Goal: Task Accomplishment & Management: Complete application form

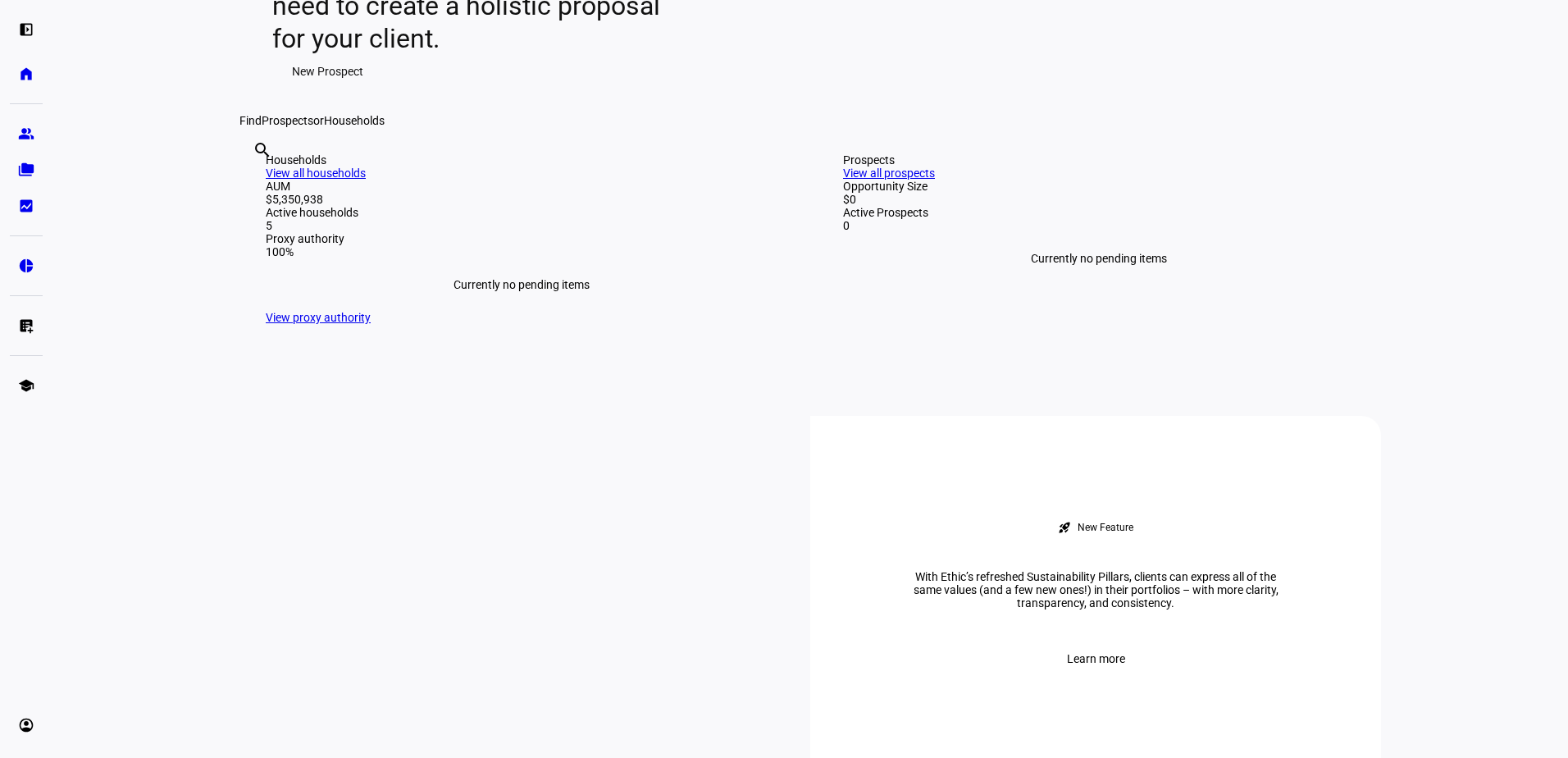
scroll to position [410, 0]
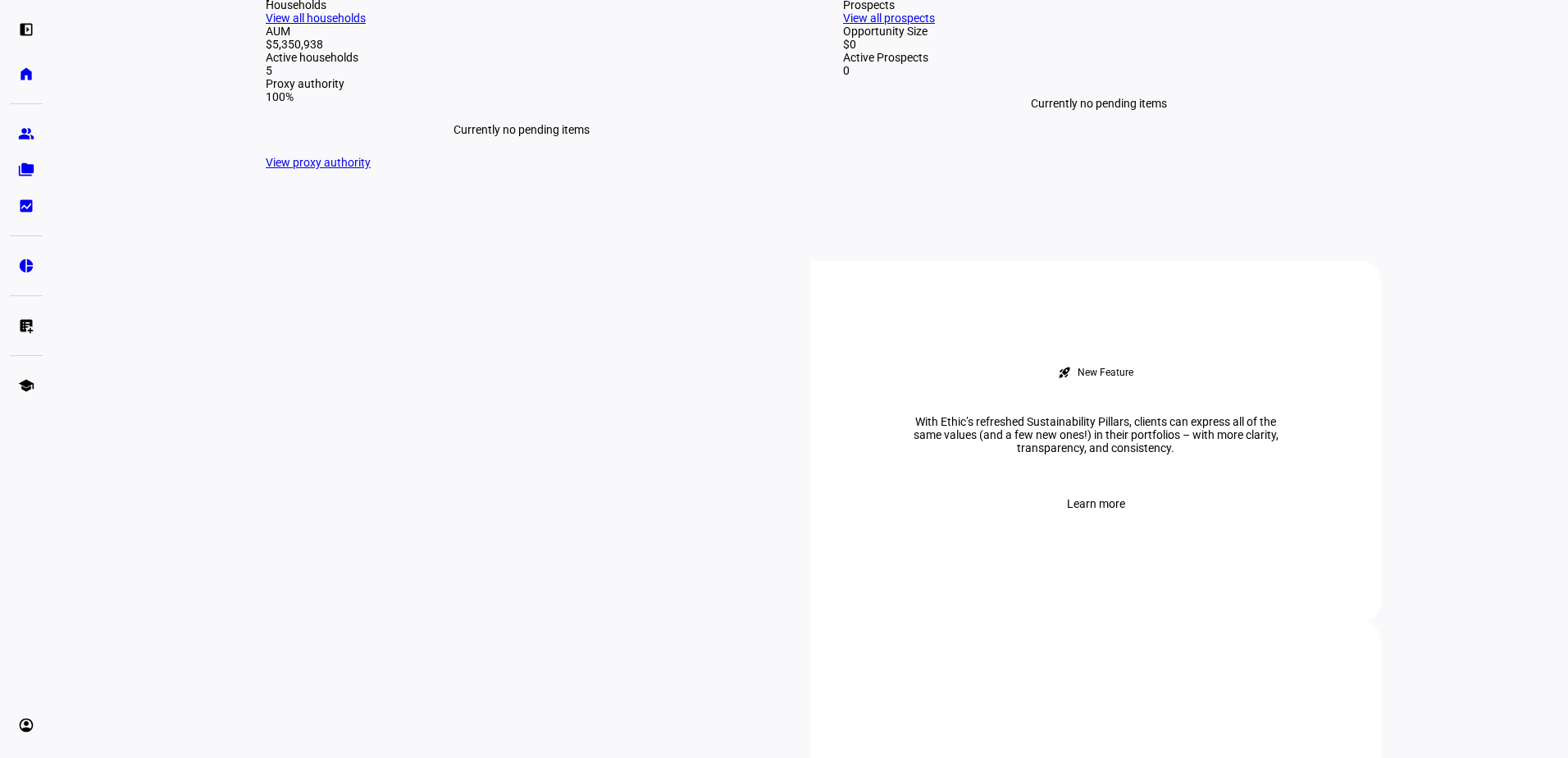
click at [256, 27] on input "text" at bounding box center [254, 17] width 4 height 20
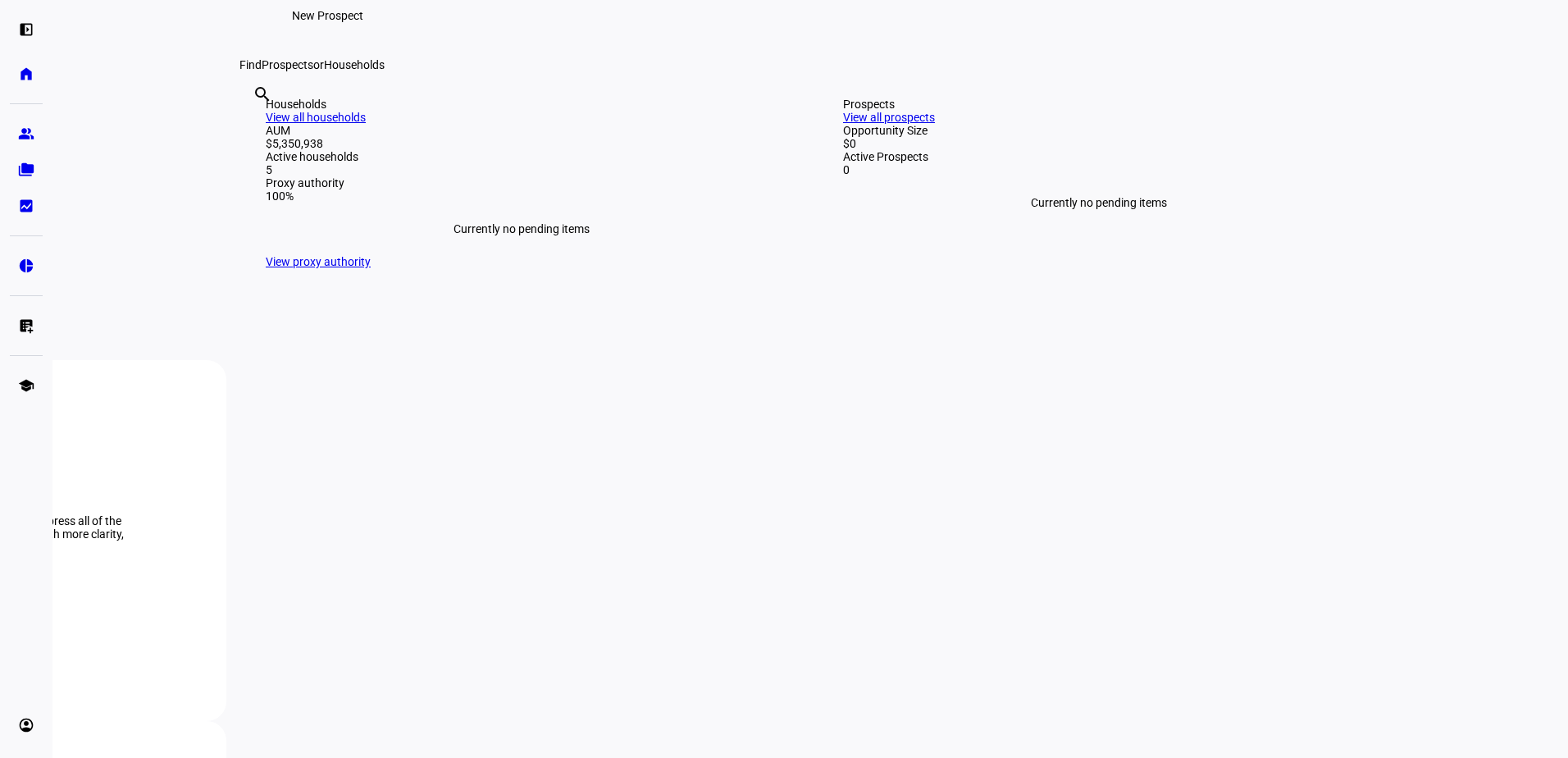
scroll to position [0, 0]
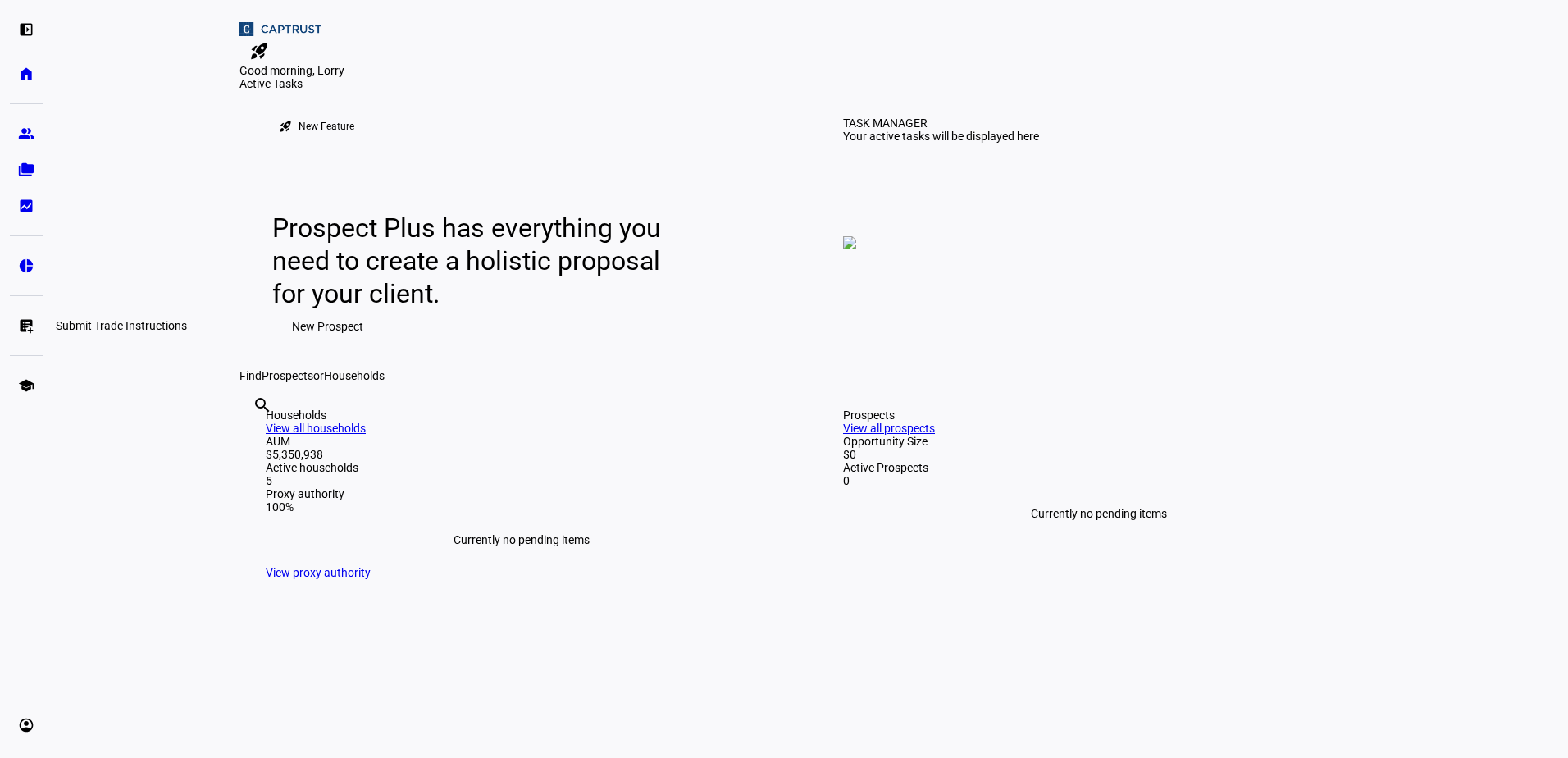
click at [29, 331] on eth-mat-symbol "list_alt_add" at bounding box center [26, 326] width 16 height 16
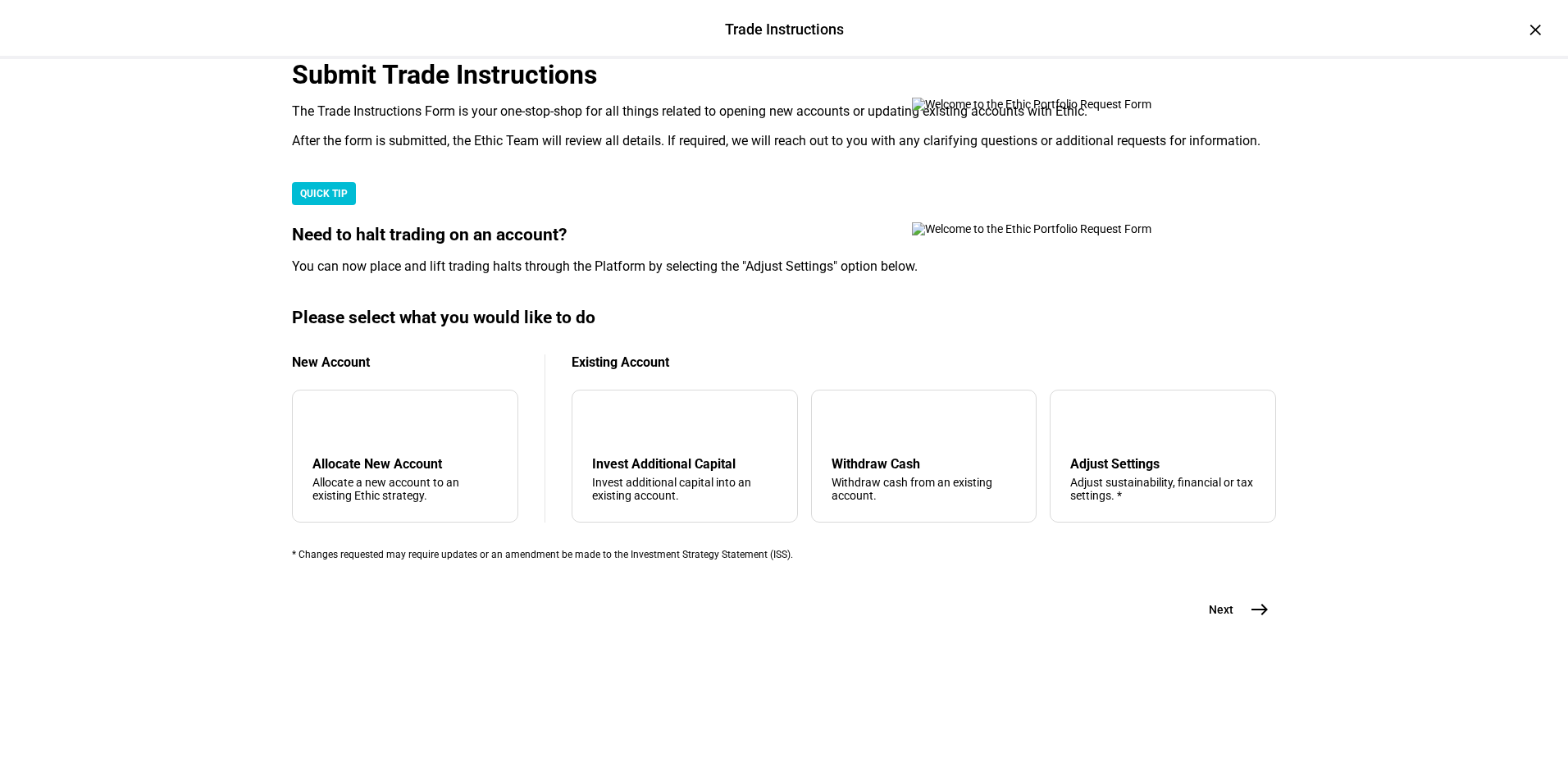
scroll to position [328, 0]
click at [336, 433] on mat-icon "add" at bounding box center [326, 423] width 20 height 20
click at [1253, 619] on mat-icon "east" at bounding box center [1260, 609] width 20 height 20
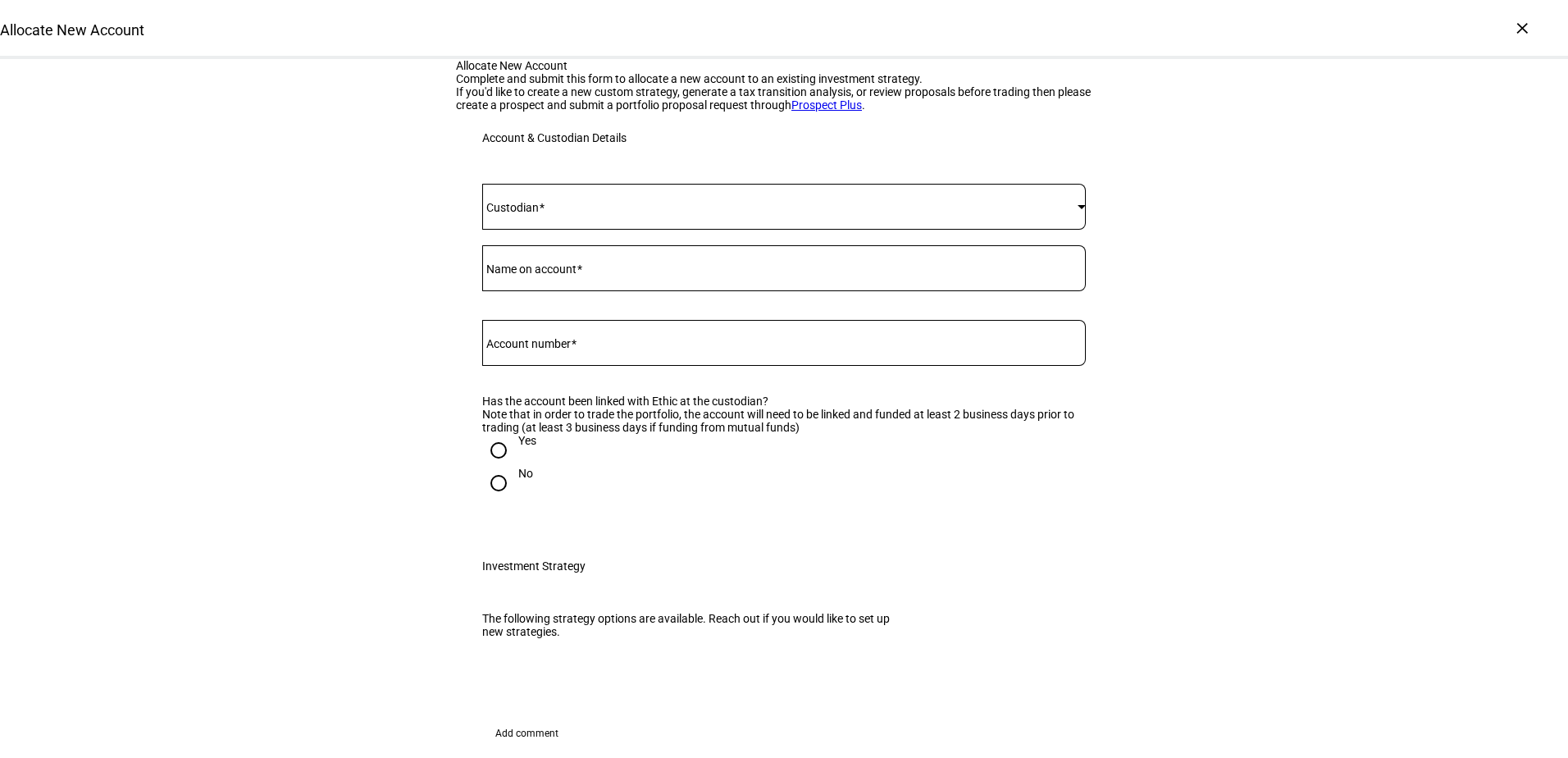
click at [564, 213] on span at bounding box center [780, 207] width 595 height 13
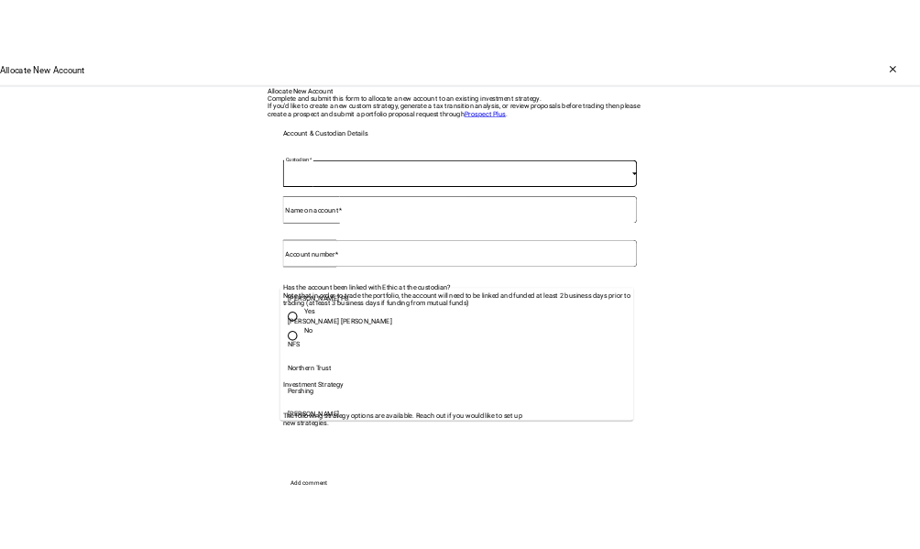
scroll to position [364, 0]
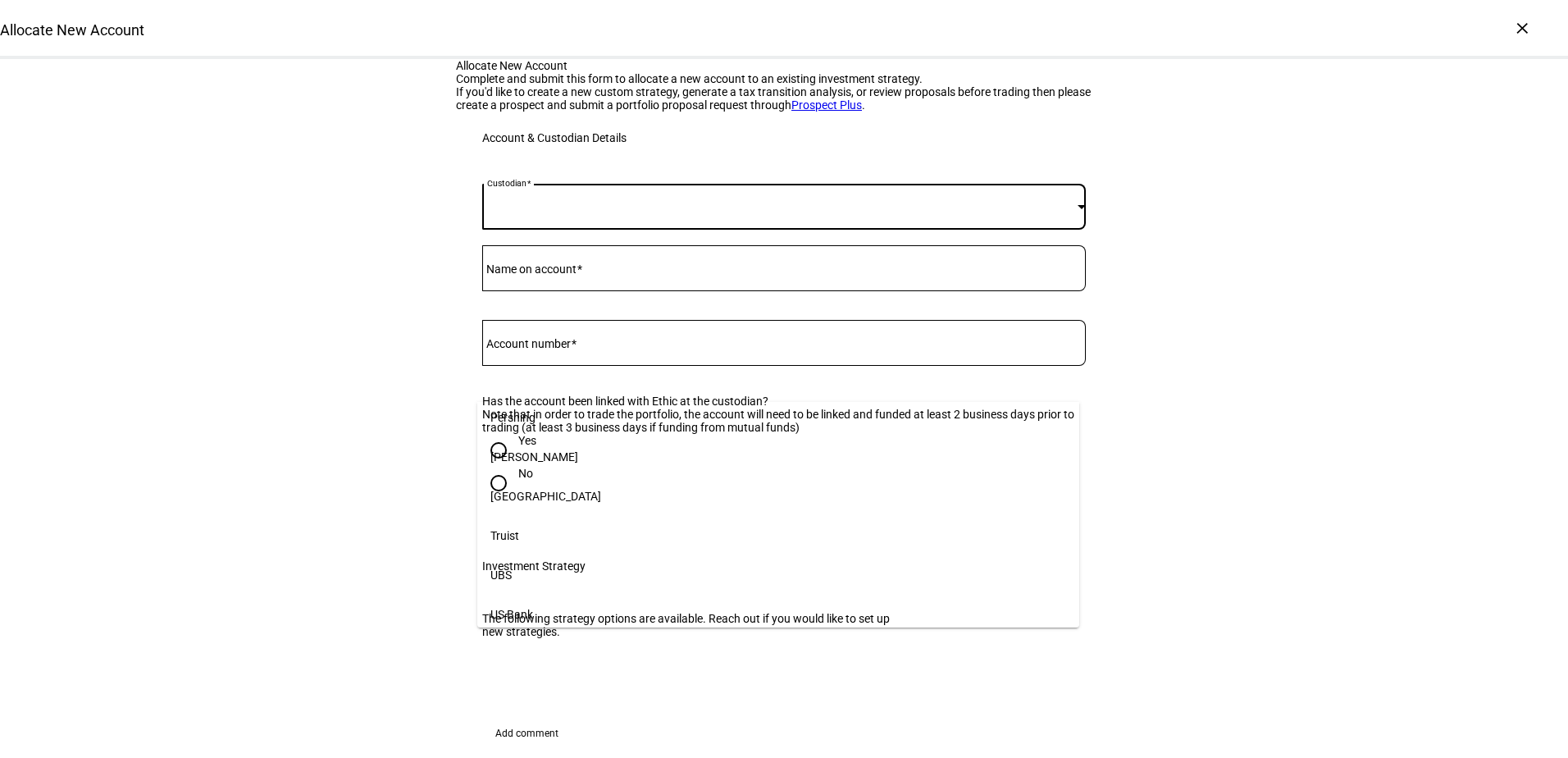
click at [551, 452] on mat-option "[PERSON_NAME]" at bounding box center [778, 456] width 602 height 39
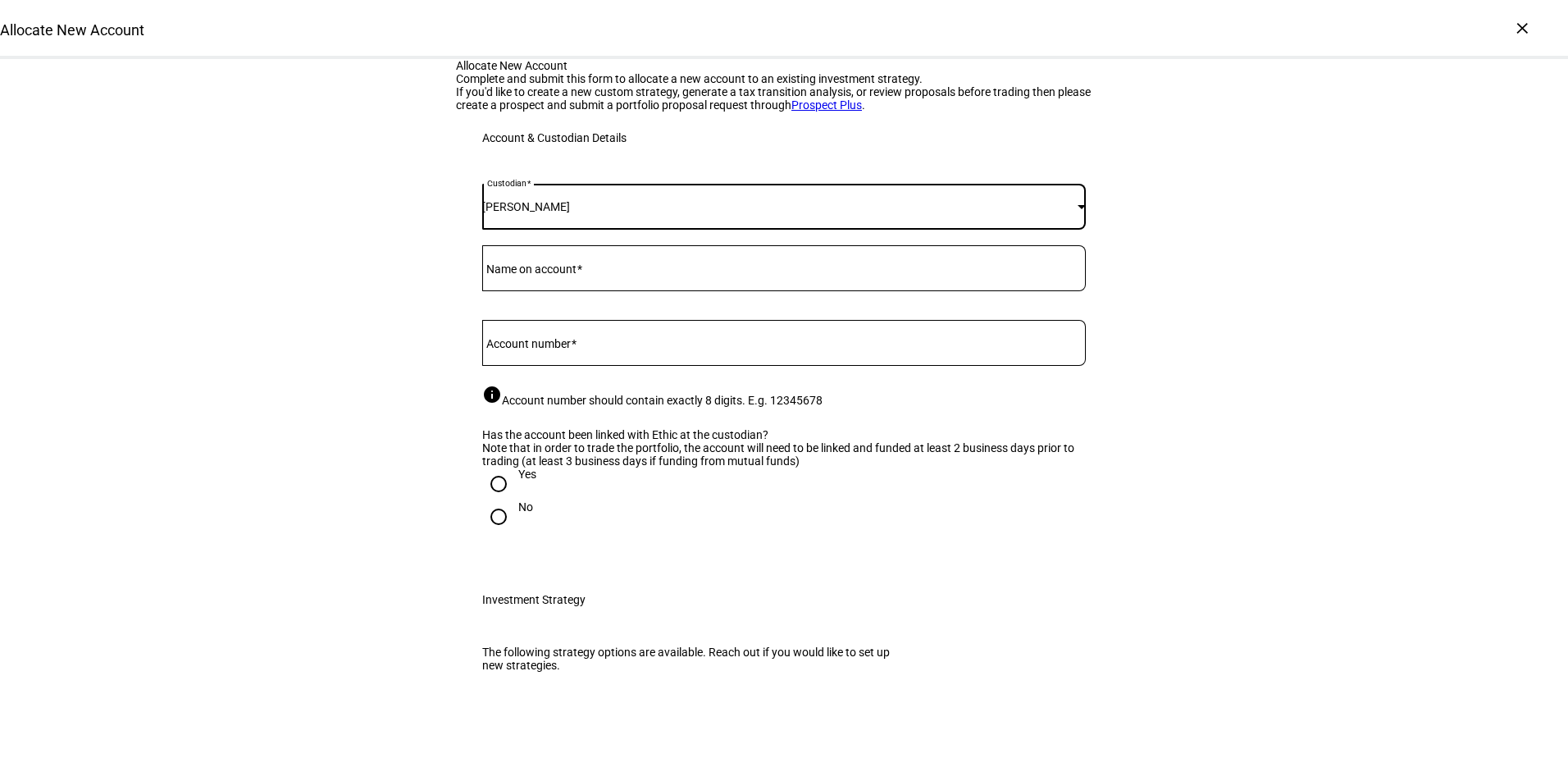
click at [556, 276] on mat-label "Name on account" at bounding box center [531, 268] width 90 height 13
click at [556, 271] on input "Name on account" at bounding box center [784, 265] width 604 height 13
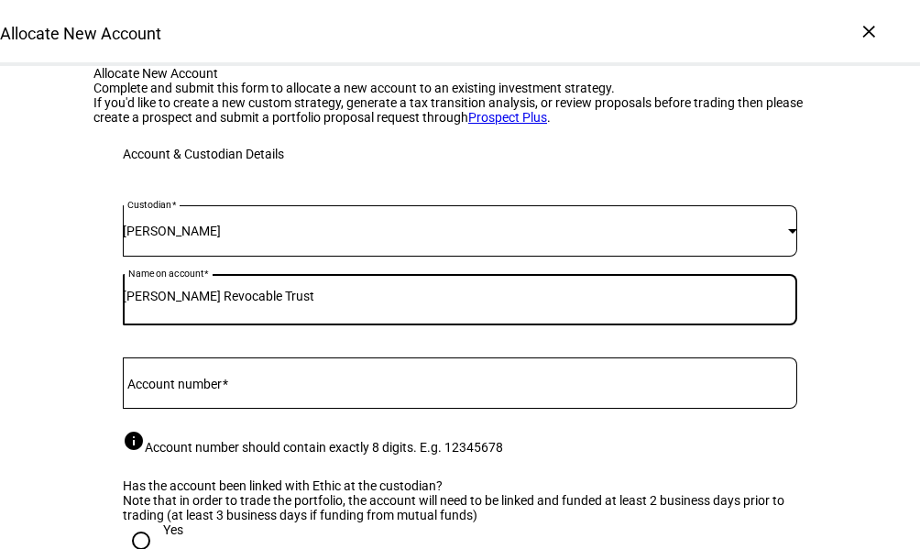
type input "[PERSON_NAME] Revocable Trust"
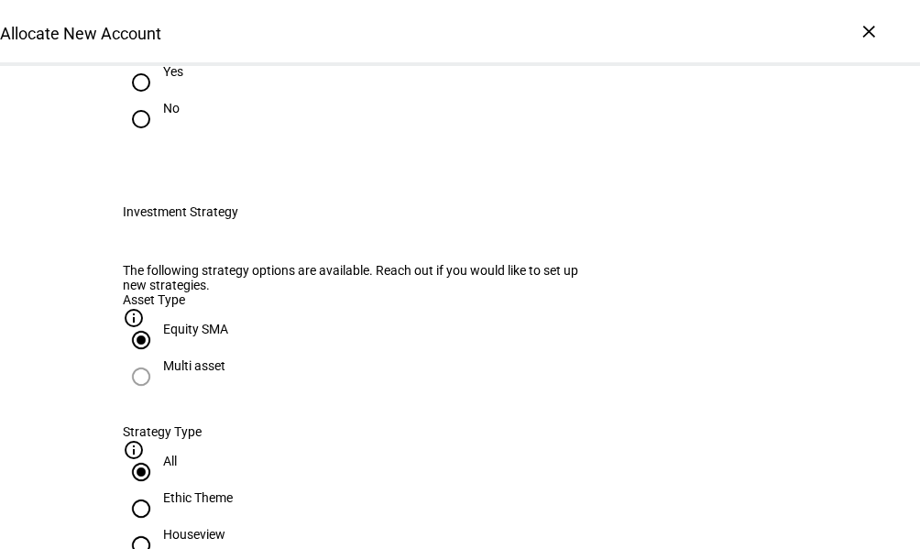
scroll to position [275, 0]
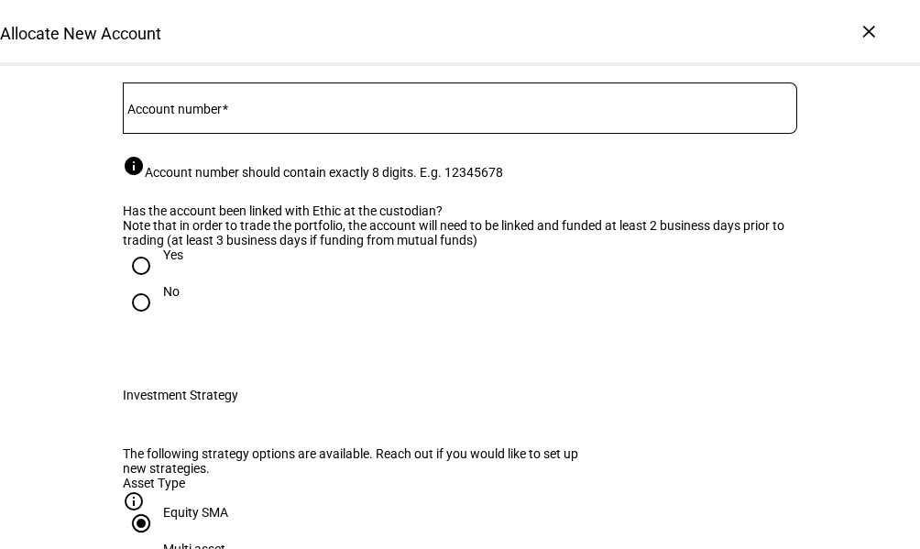
click at [204, 134] on div at bounding box center [460, 107] width 675 height 51
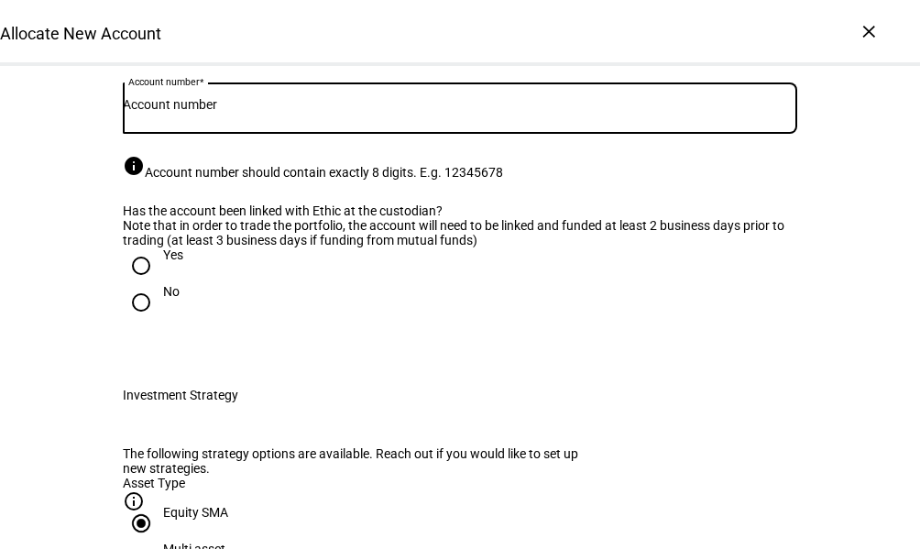
paste input "8567-2845"
click at [161, 112] on input "8567-2845" at bounding box center [460, 104] width 675 height 15
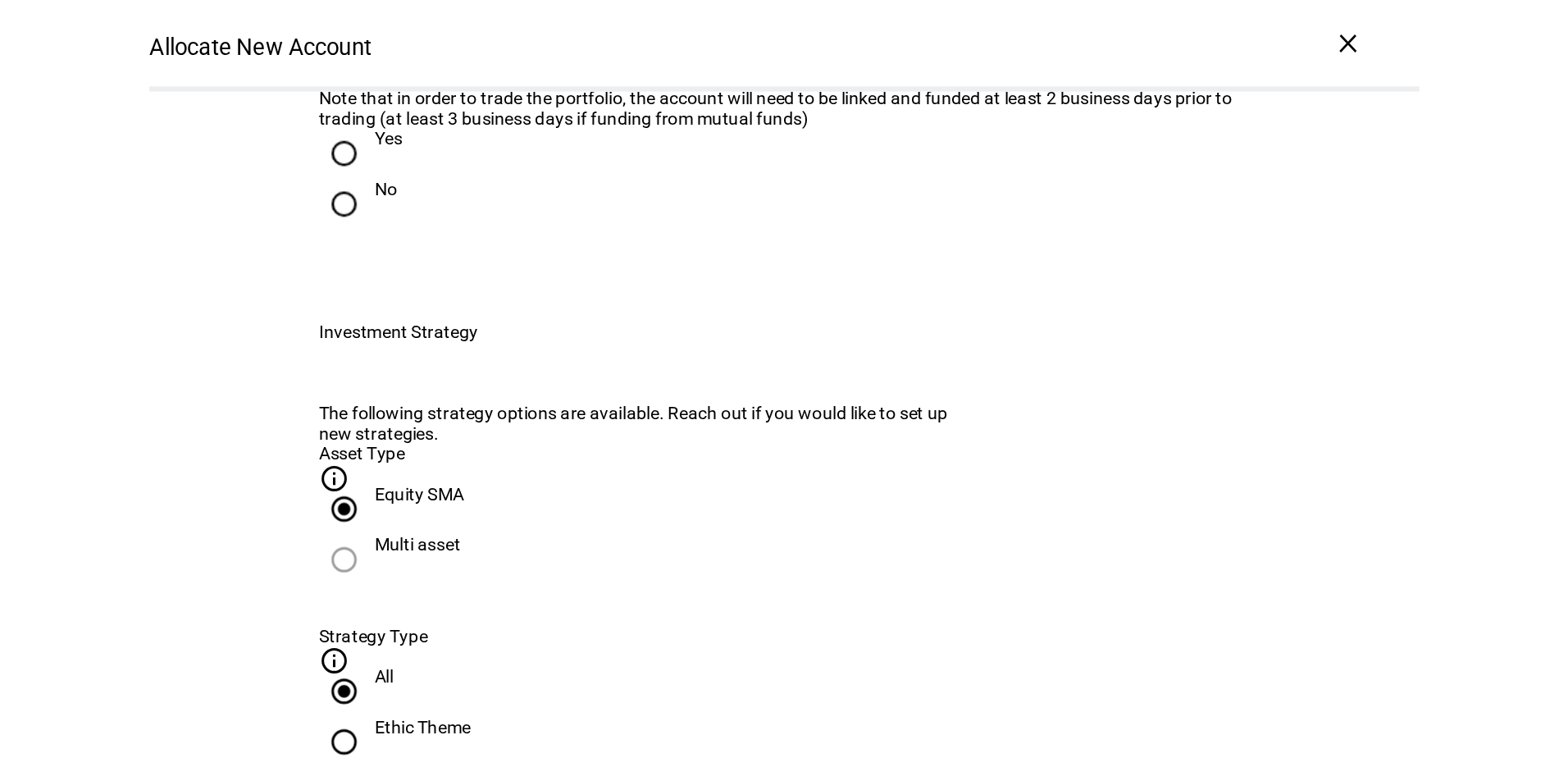
scroll to position [410, 0]
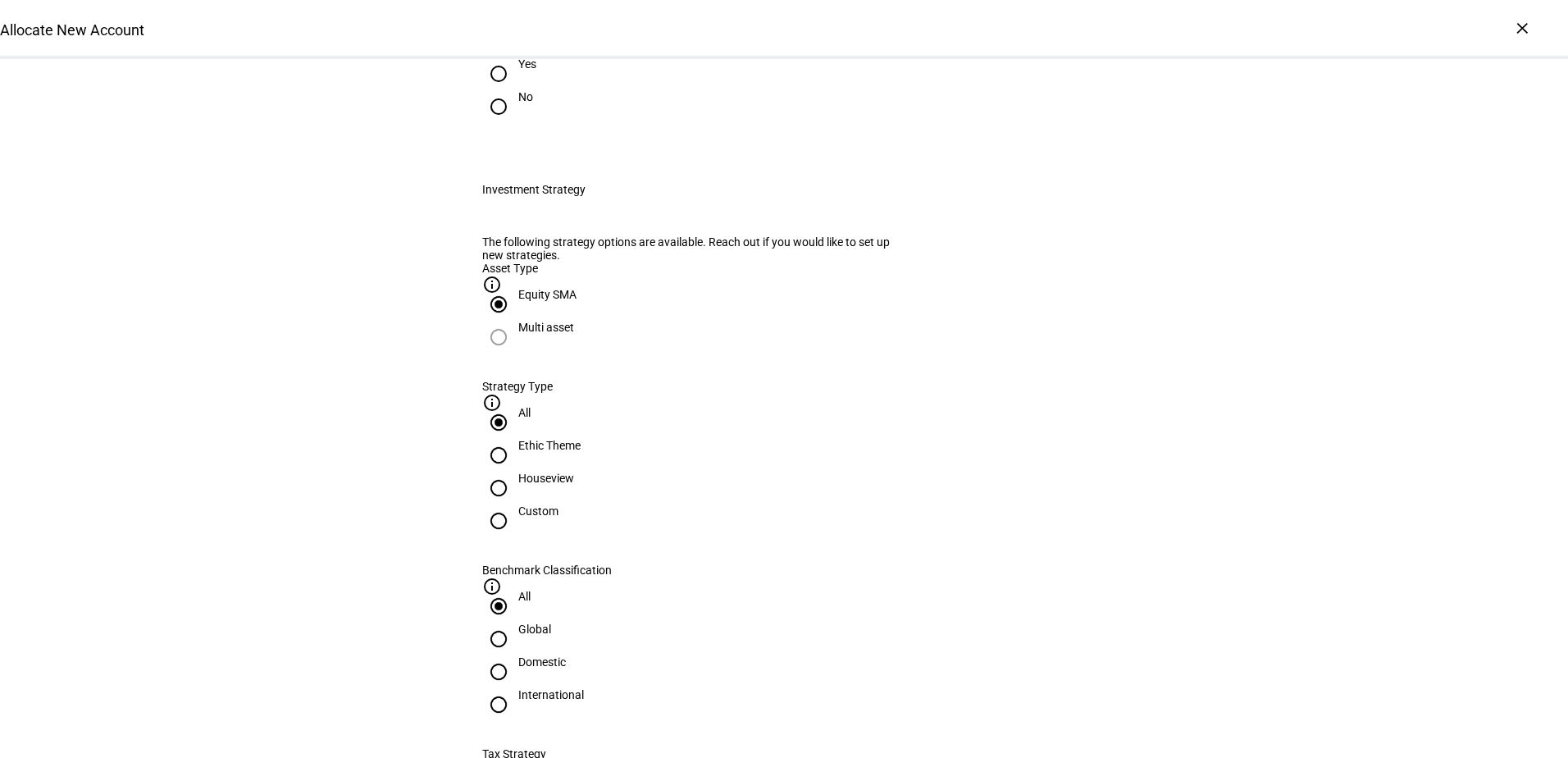
type input "85672845"
click at [491, 90] on input "Yes" at bounding box center [499, 73] width 33 height 33
radio input "true"
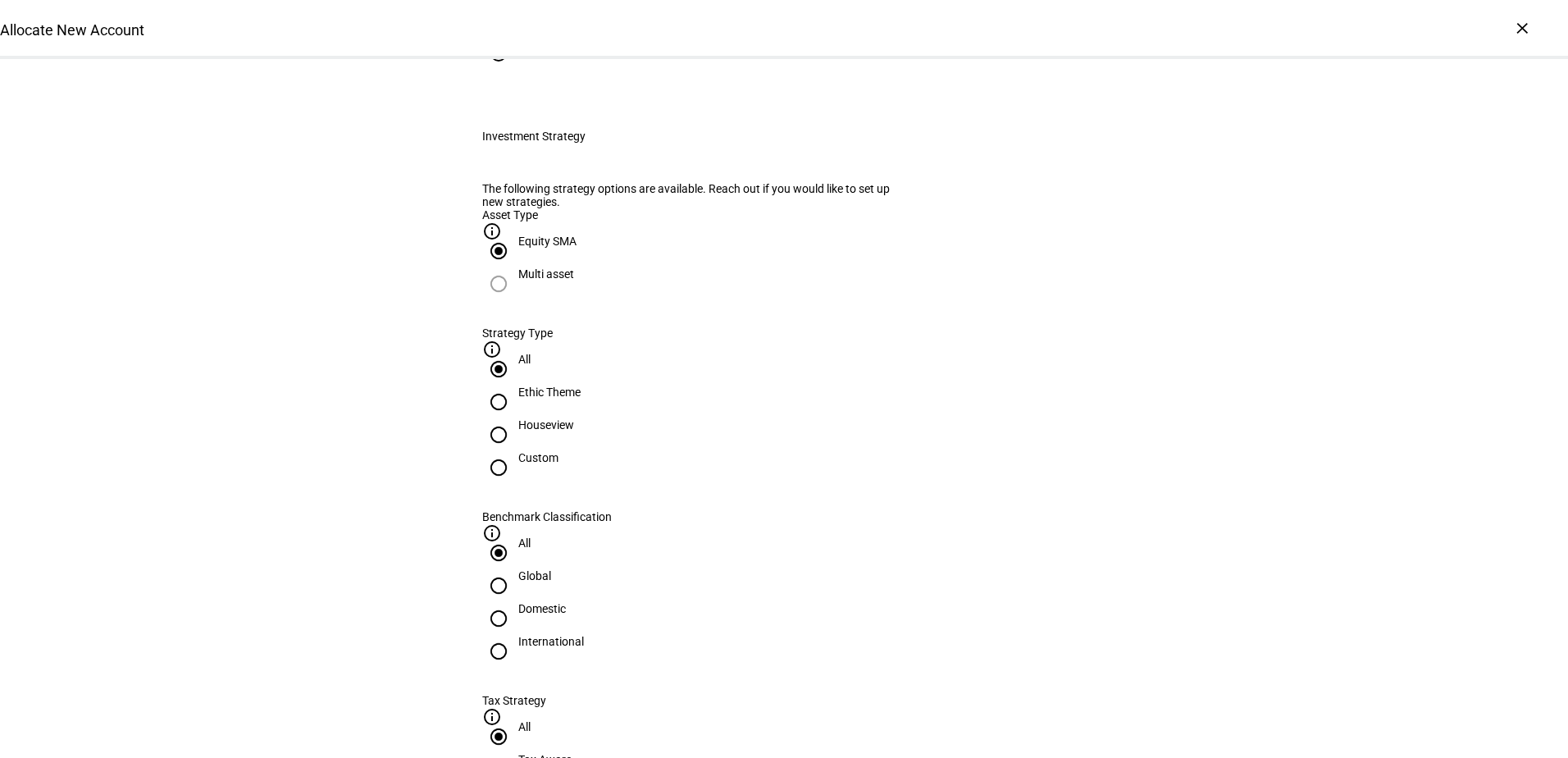
scroll to position [492, 0]
